Goal: Transaction & Acquisition: Purchase product/service

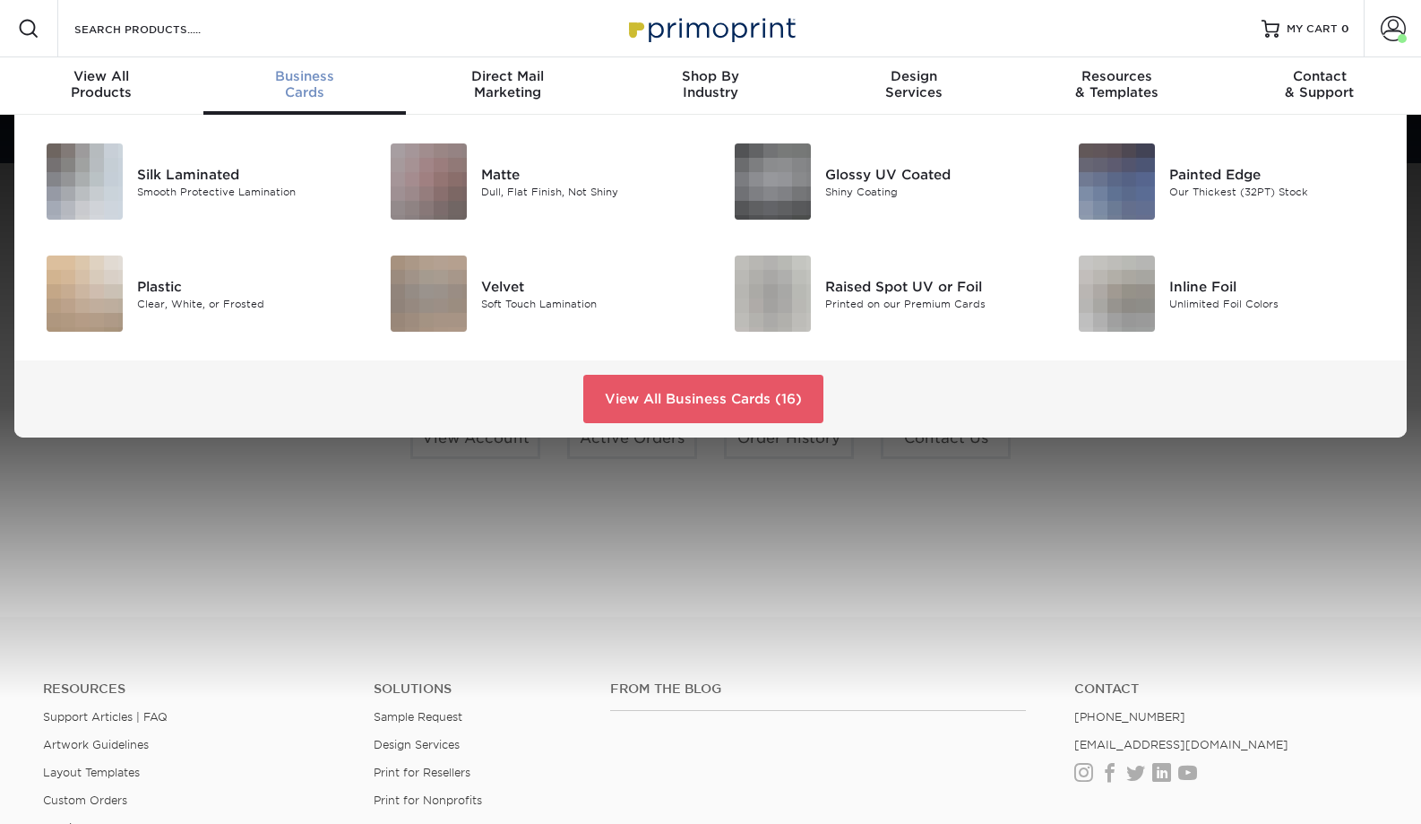
drag, startPoint x: 307, startPoint y: 90, endPoint x: 313, endPoint y: 100, distance: 12.5
click at [307, 90] on div "Business Cards" at bounding box center [304, 84] width 203 height 32
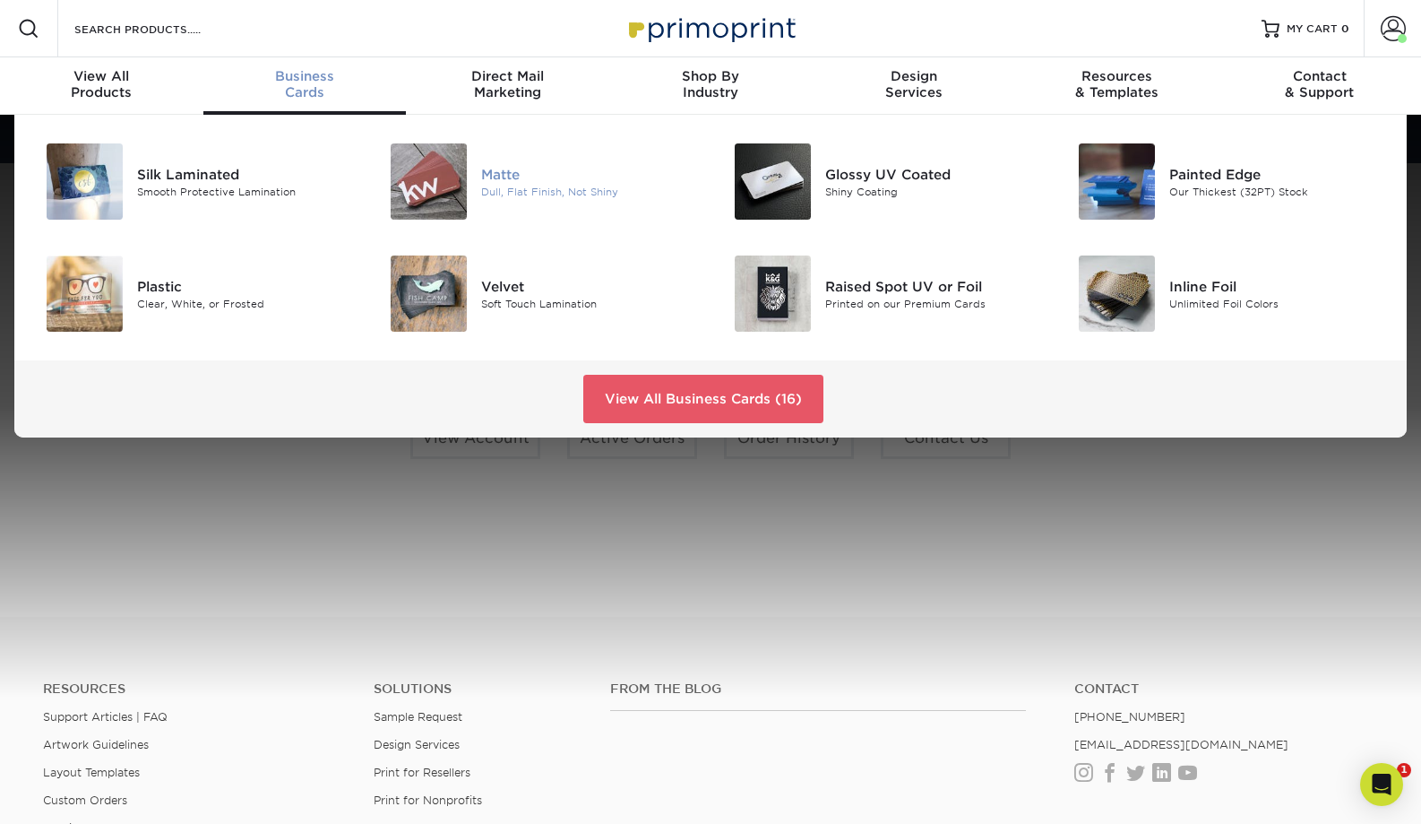
drag, startPoint x: 512, startPoint y: 182, endPoint x: 528, endPoint y: 186, distance: 16.5
click at [512, 182] on div "Matte" at bounding box center [589, 174] width 216 height 20
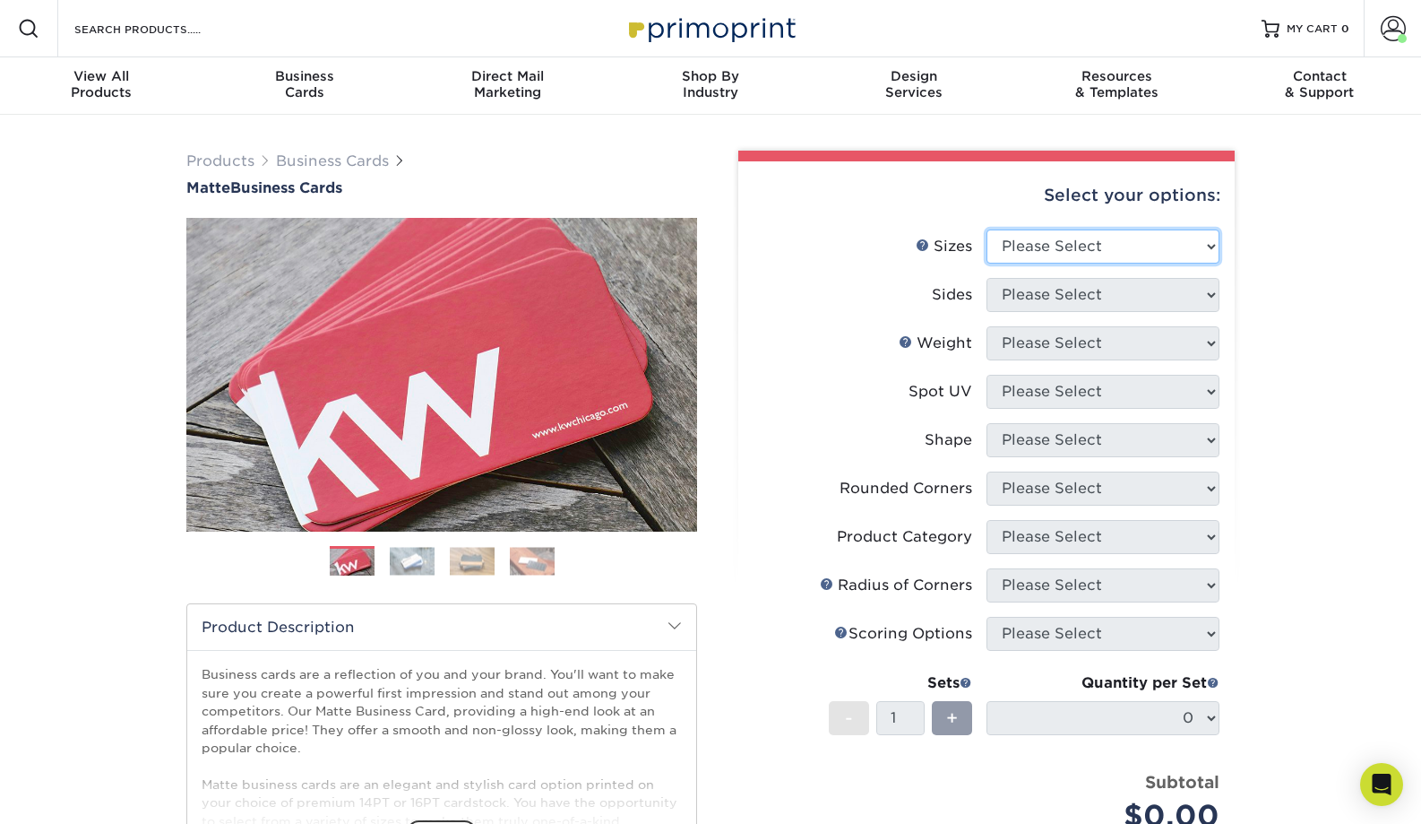
click at [1174, 245] on select "Please Select 1.5" x 3.5" - Mini 1.75" x 3.5" - Mini 2" x 2" - Square 2" x 3" -…" at bounding box center [1103, 246] width 233 height 34
